Goal: Task Accomplishment & Management: Manage account settings

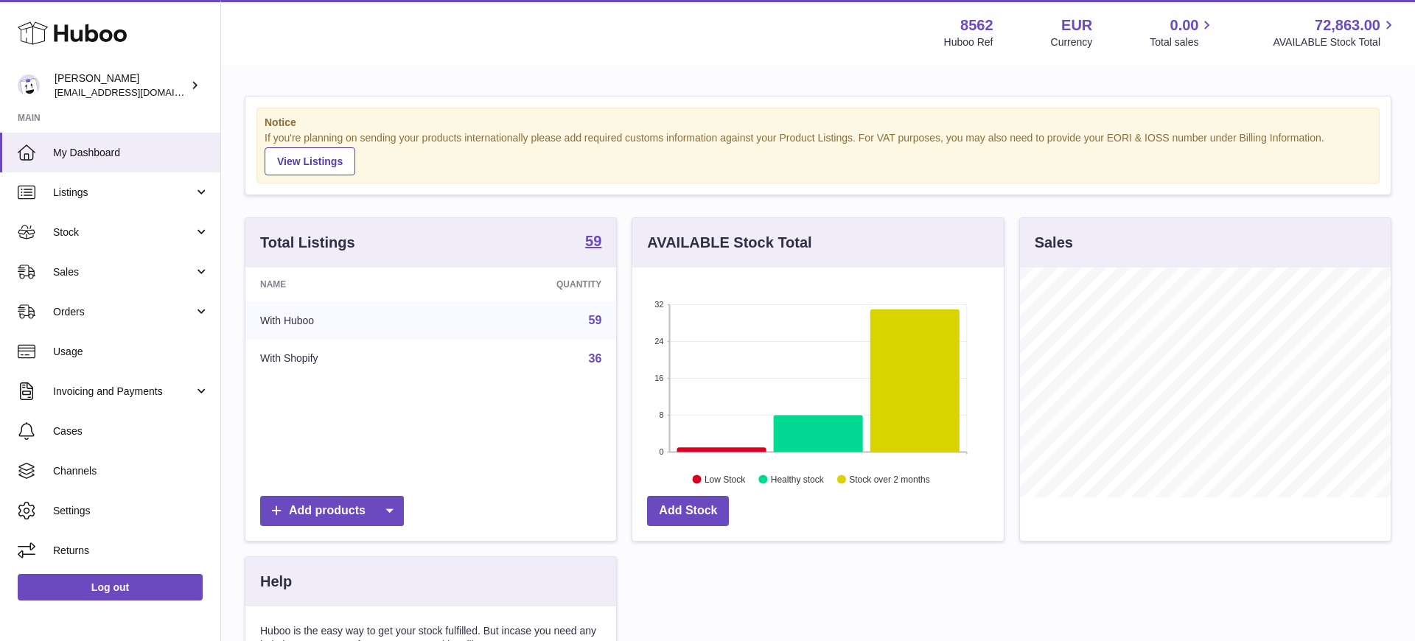
scroll to position [230, 371]
click at [101, 237] on span "Stock" at bounding box center [123, 232] width 141 height 14
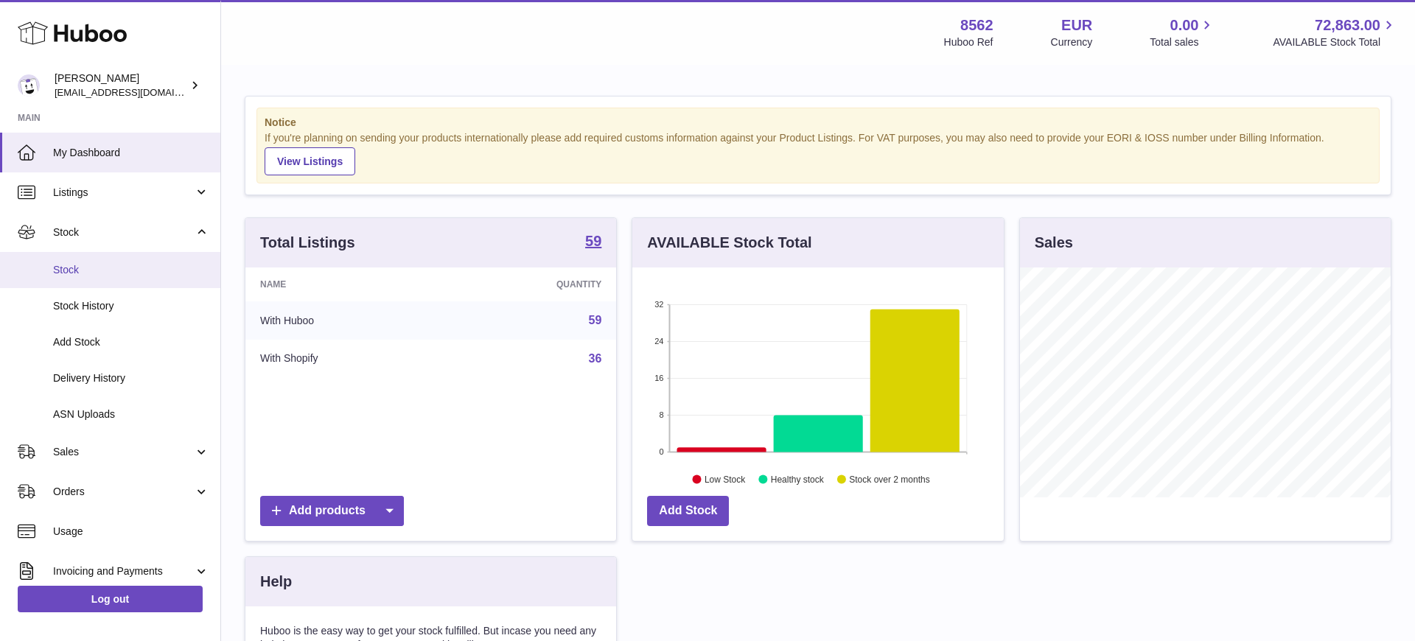
click at [94, 268] on span "Stock" at bounding box center [131, 270] width 156 height 14
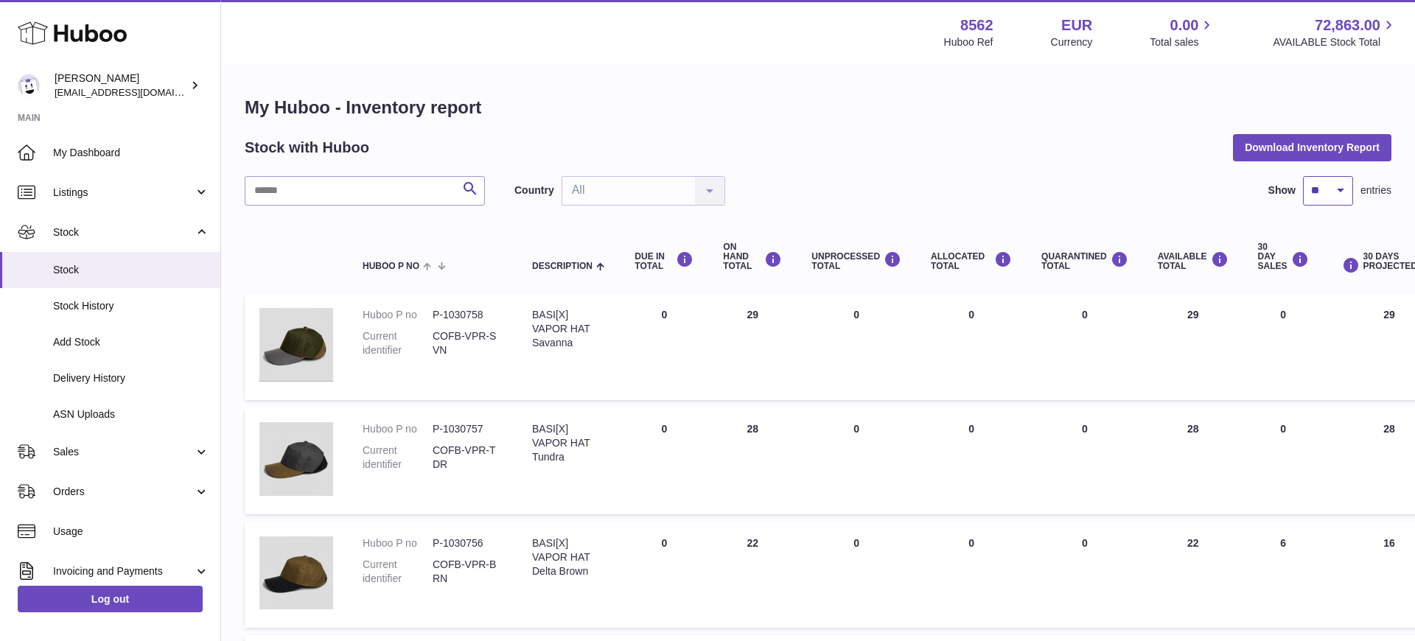
click at [1320, 192] on select "** ** ** ***" at bounding box center [1328, 190] width 50 height 29
select select "***"
click at [1303, 176] on select "** ** ** ***" at bounding box center [1328, 190] width 50 height 29
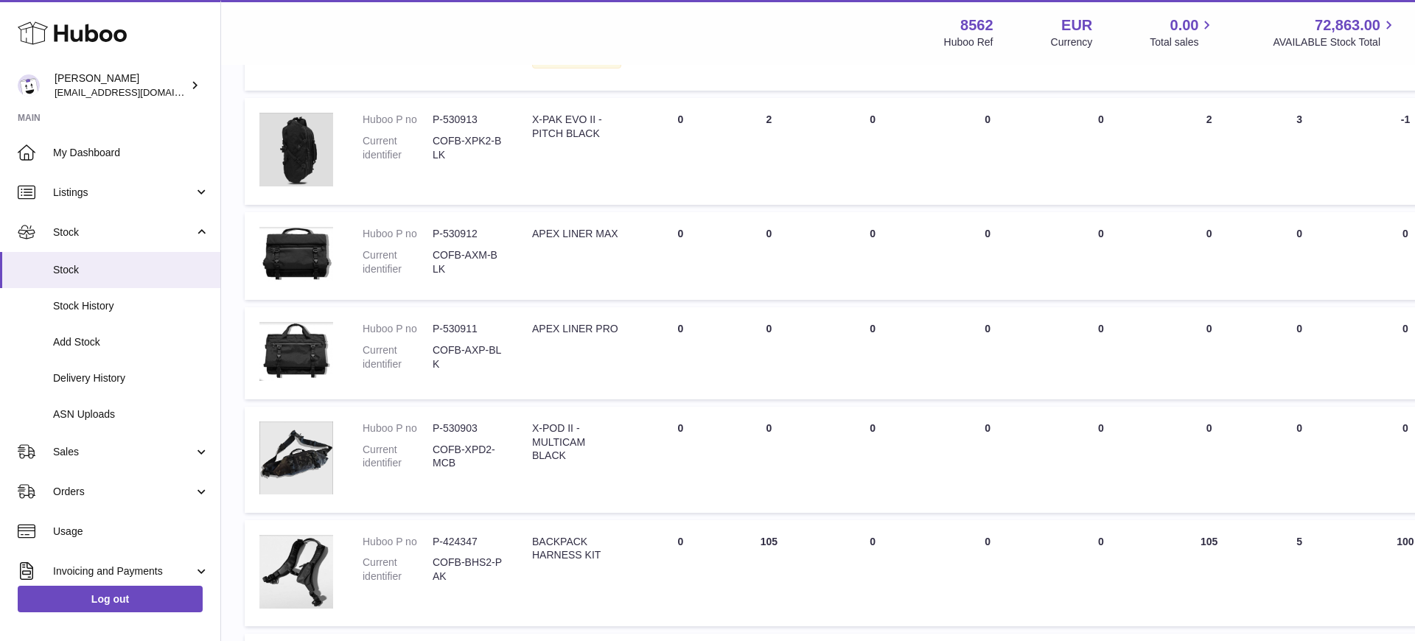
scroll to position [4440, 0]
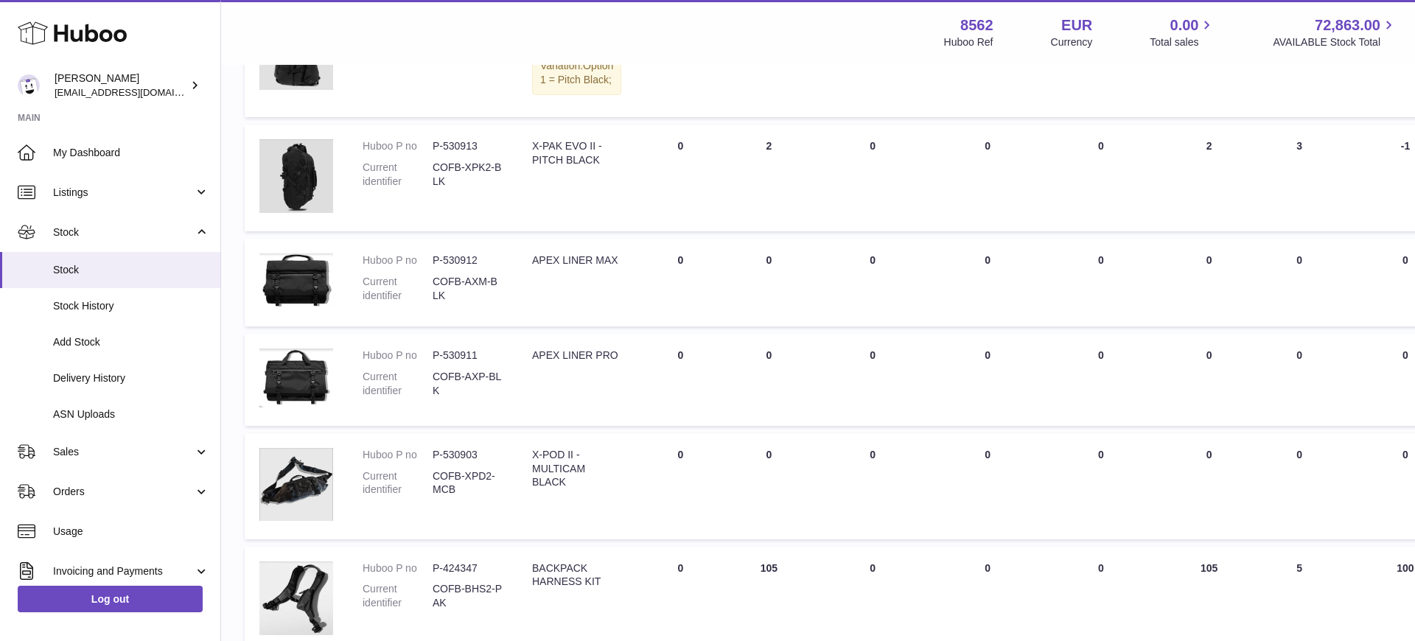
click at [976, 21] on strong "8562" at bounding box center [976, 25] width 33 height 20
copy strong "8562"
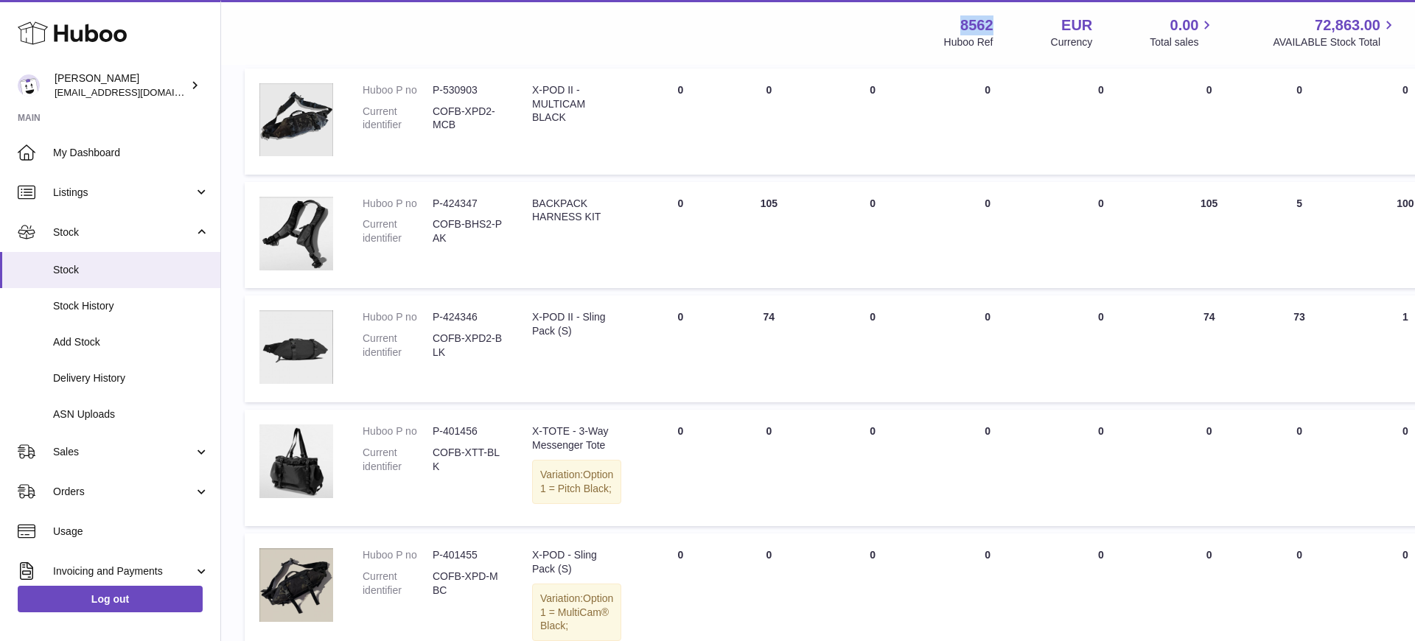
scroll to position [4796, 0]
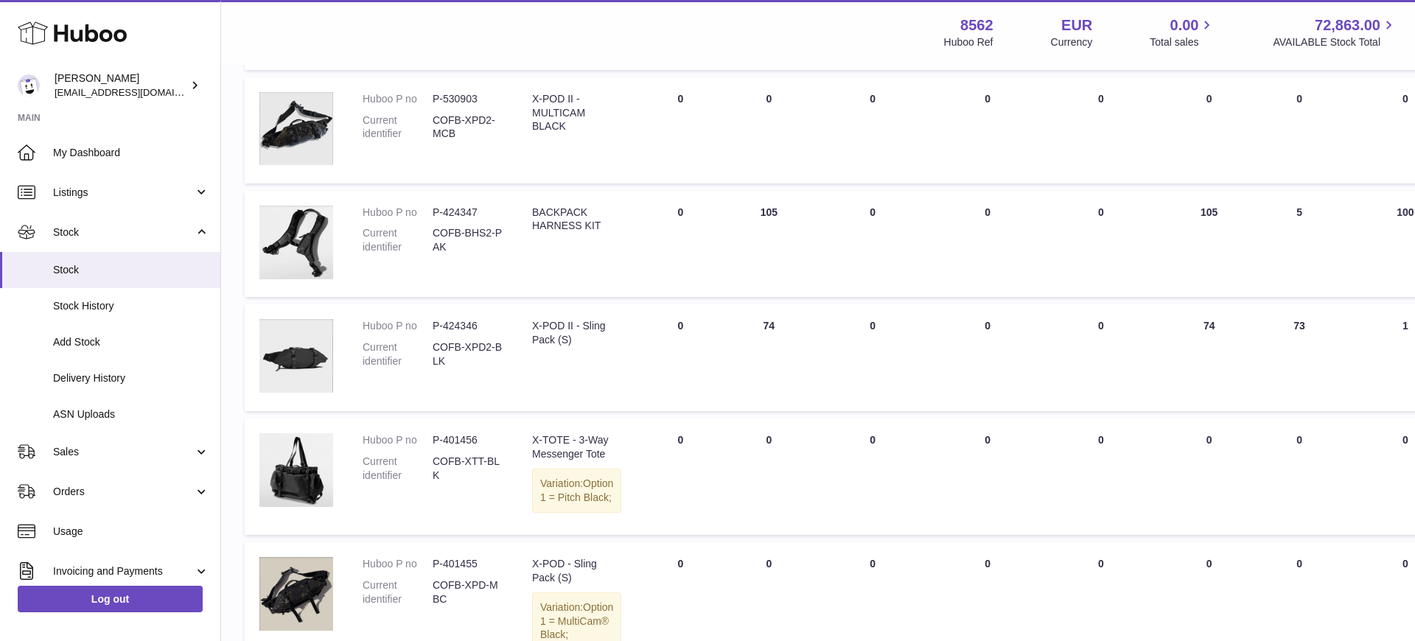
click at [455, 333] on dd "P-424346" at bounding box center [468, 326] width 70 height 14
click at [479, 333] on dd "P-424346" at bounding box center [468, 326] width 70 height 14
drag, startPoint x: 476, startPoint y: 382, endPoint x: 433, endPoint y: 381, distance: 42.8
click at [433, 331] on dd "P-424346" at bounding box center [468, 324] width 70 height 14
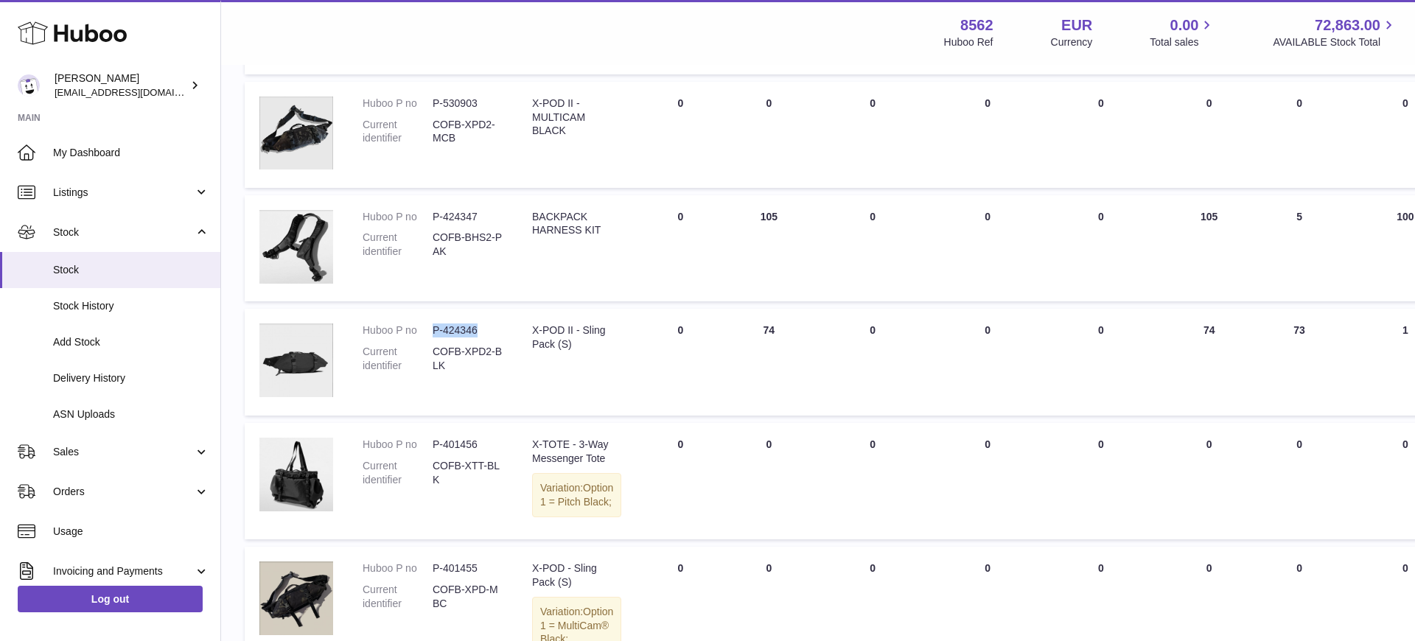
scroll to position [4790, 0]
copy dd "P-424346"
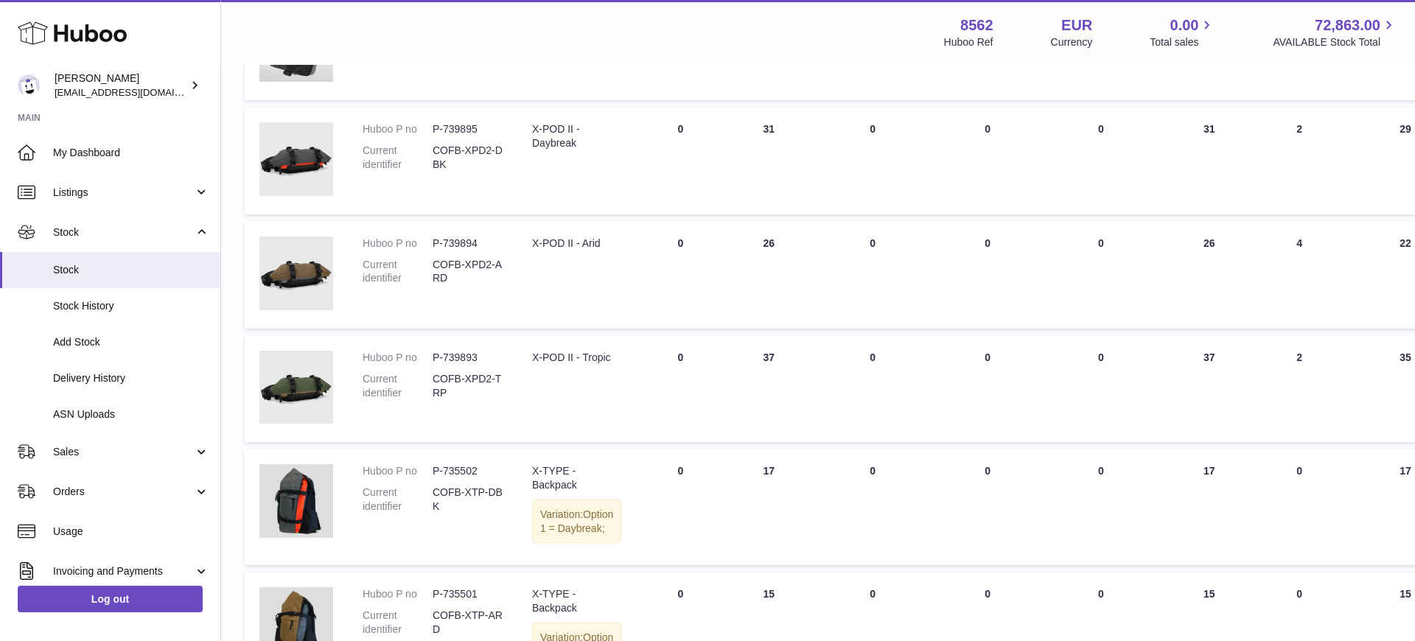
scroll to position [3620, 0]
drag, startPoint x: 476, startPoint y: 360, endPoint x: 434, endPoint y: 357, distance: 42.1
click at [434, 357] on dd "P-739893" at bounding box center [468, 358] width 70 height 14
copy dd "P-739893"
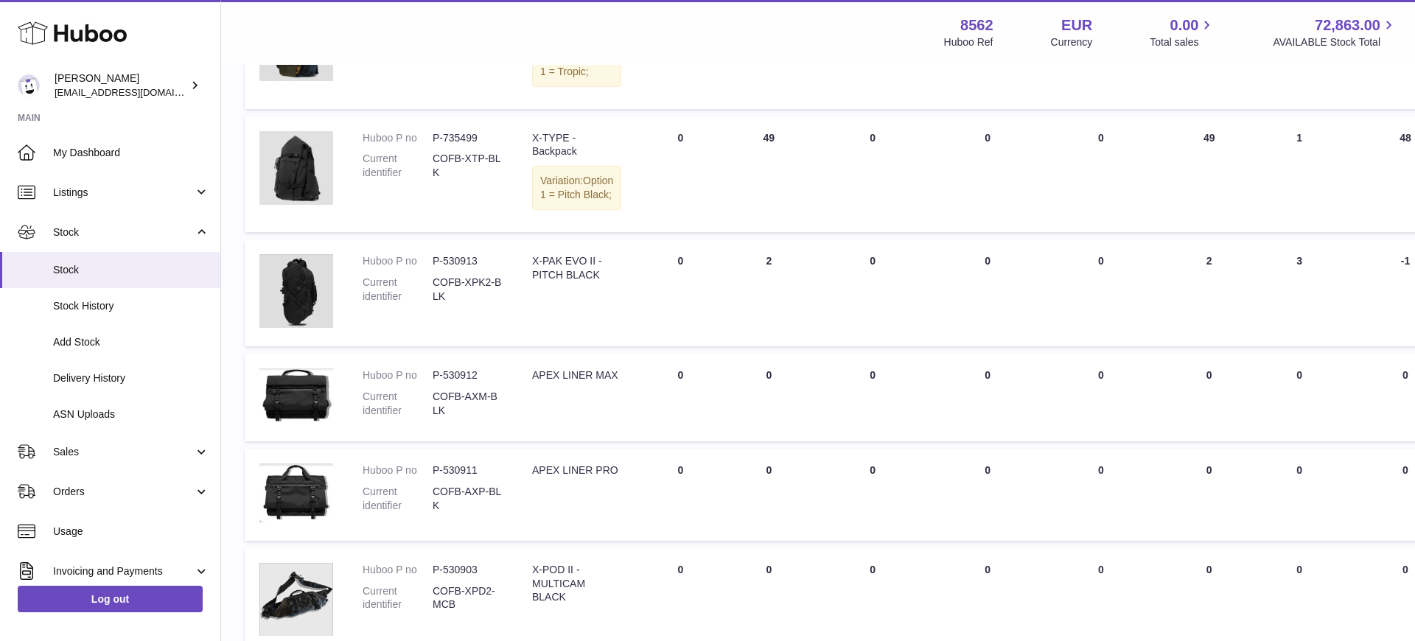
scroll to position [4398, 0]
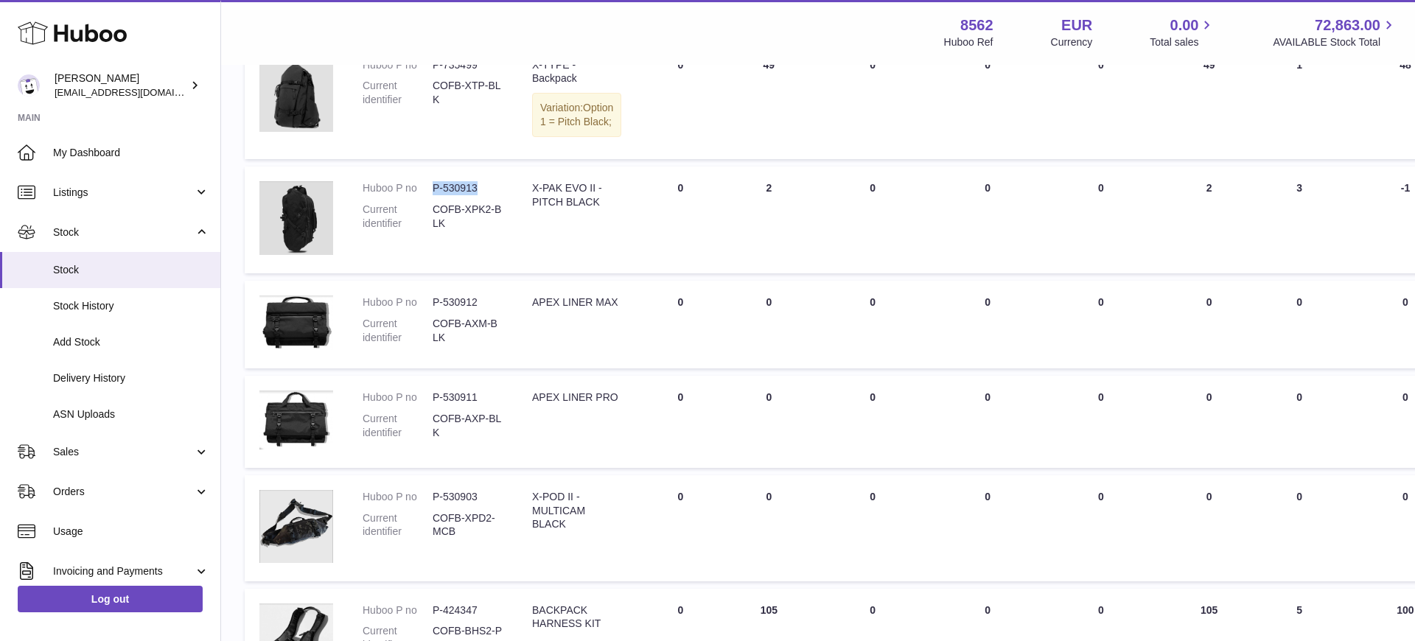
drag, startPoint x: 475, startPoint y: 241, endPoint x: 433, endPoint y: 239, distance: 42.0
click at [433, 195] on dd "P-530913" at bounding box center [468, 188] width 70 height 14
copy dd "P-530913"
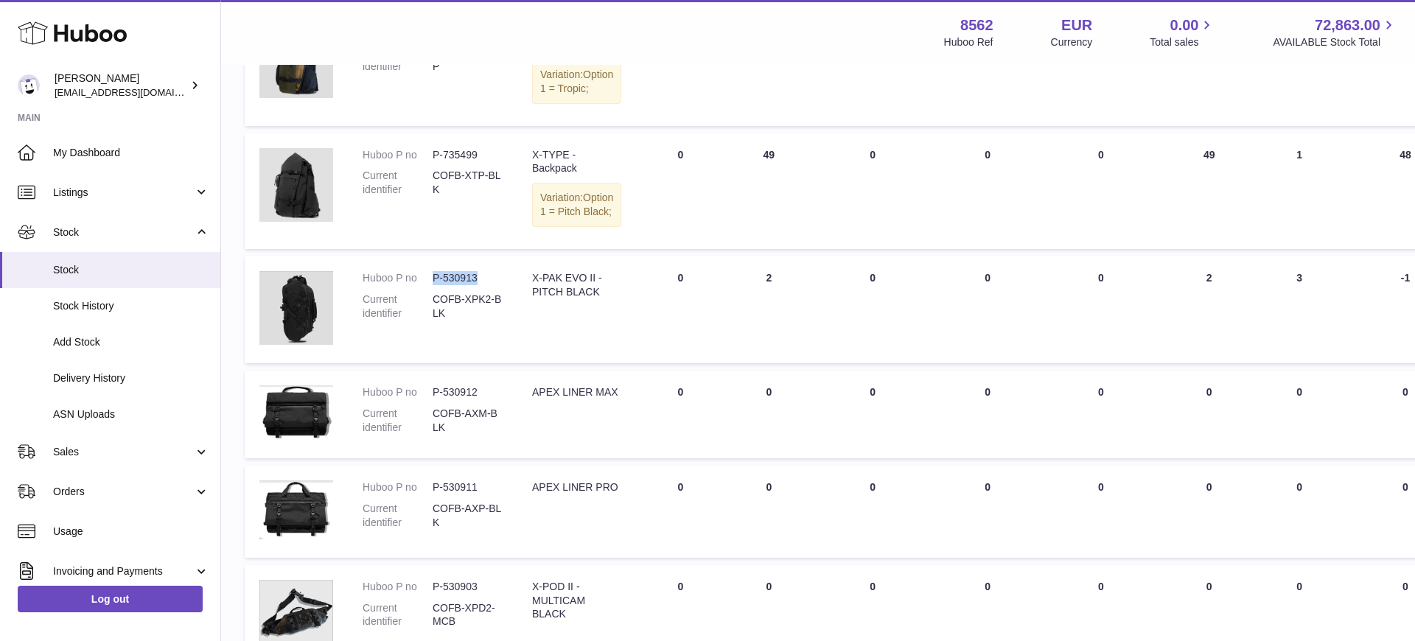
scroll to position [4280, 0]
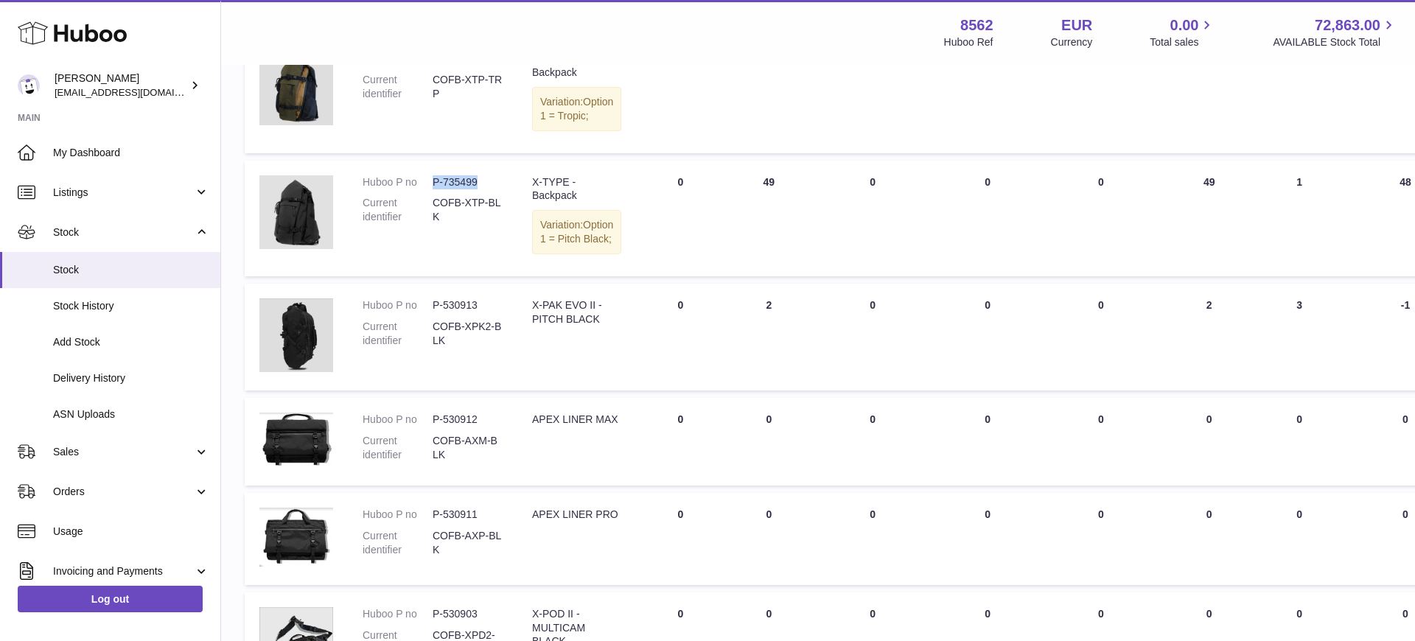
drag, startPoint x: 477, startPoint y: 223, endPoint x: 435, endPoint y: 220, distance: 42.1
click at [435, 189] on dd "P-735499" at bounding box center [468, 182] width 70 height 14
copy dd "P-735499"
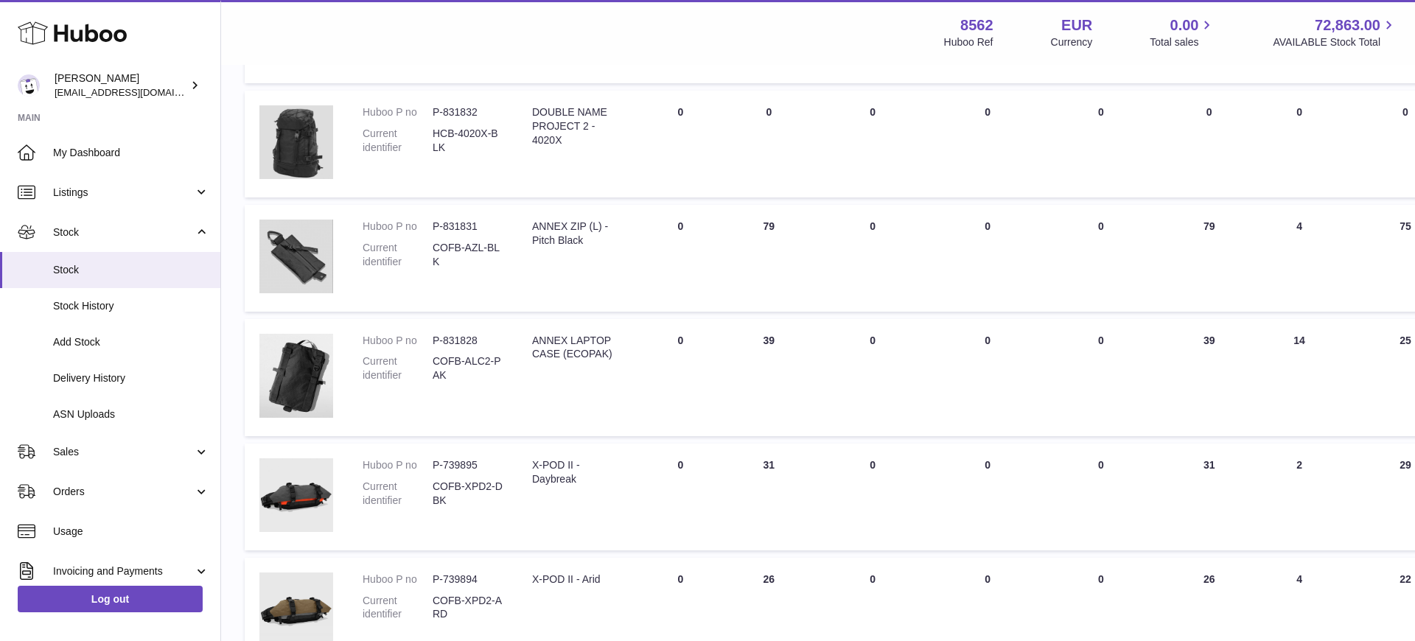
scroll to position [3292, 0]
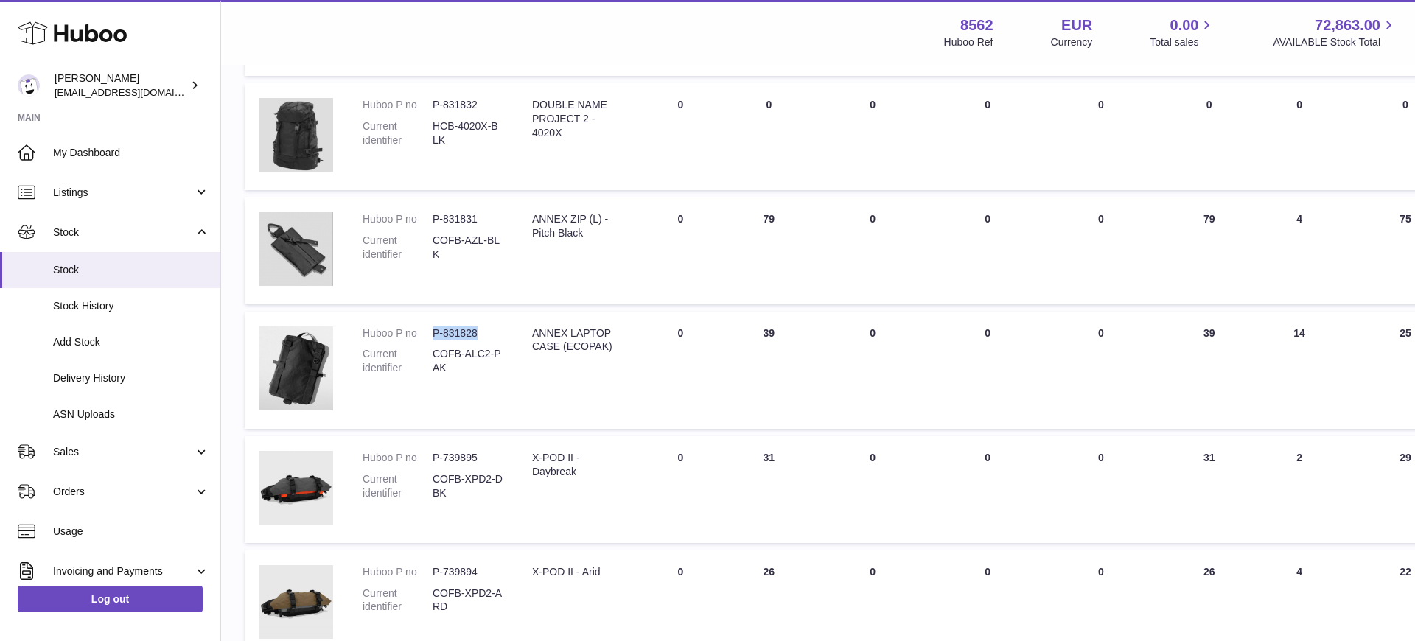
drag, startPoint x: 476, startPoint y: 333, endPoint x: 438, endPoint y: 330, distance: 37.7
click at [436, 332] on dd "P-831828" at bounding box center [468, 333] width 70 height 14
copy dd "-831828"
drag, startPoint x: 432, startPoint y: 331, endPoint x: 474, endPoint y: 331, distance: 42.0
click at [474, 331] on dd "P-831828" at bounding box center [468, 333] width 70 height 14
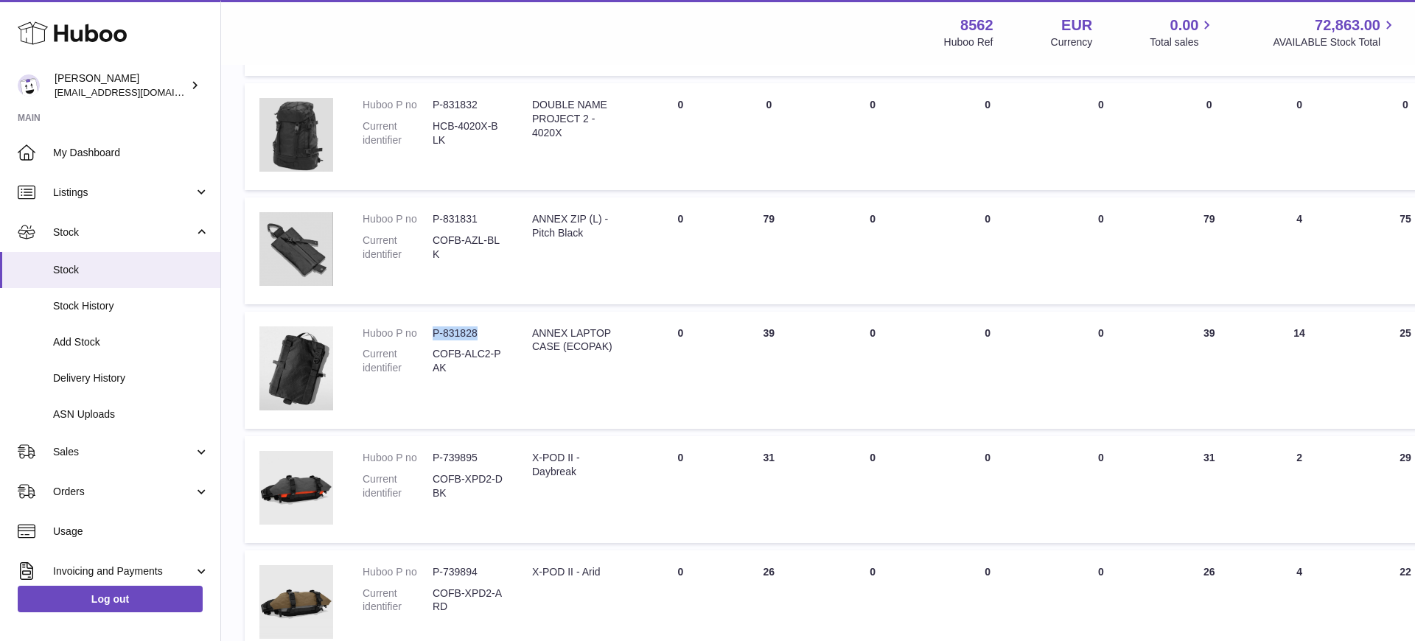
drag, startPoint x: 476, startPoint y: 332, endPoint x: 435, endPoint y: 332, distance: 41.3
click at [435, 332] on dd "P-831828" at bounding box center [468, 333] width 70 height 14
copy dd "P-831828"
